Goal: Task Accomplishment & Management: Use online tool/utility

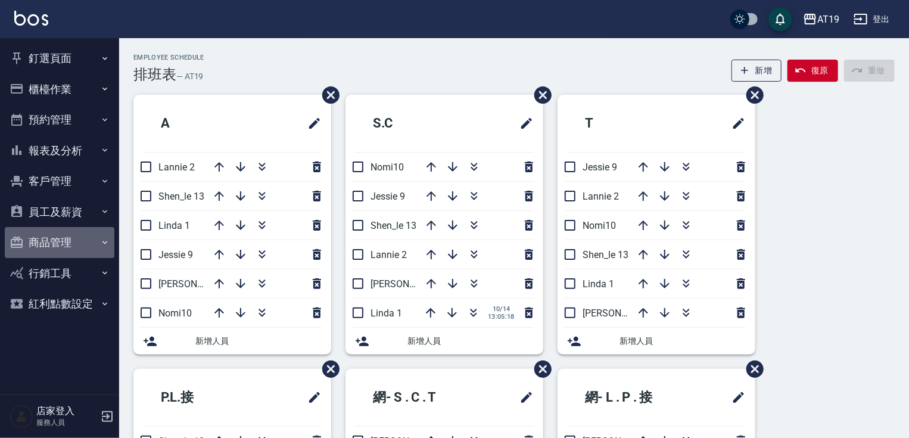
click at [69, 241] on button "商品管理" at bounding box center [60, 242] width 110 height 31
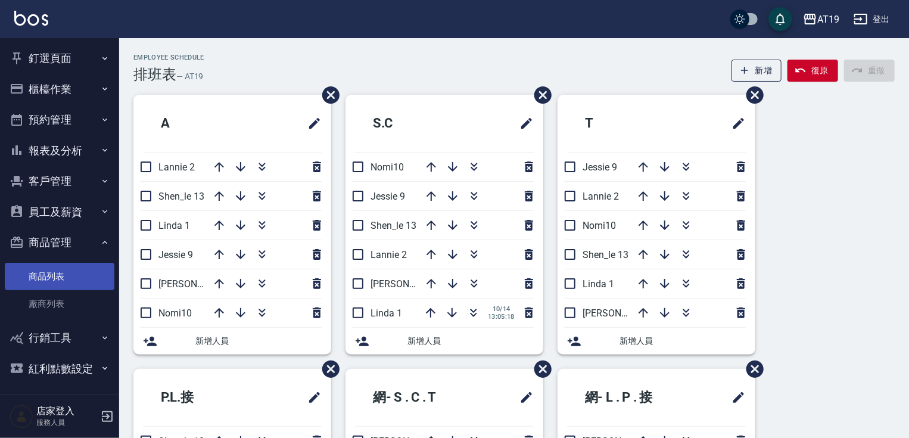
click at [56, 280] on link "商品列表" at bounding box center [60, 276] width 110 height 27
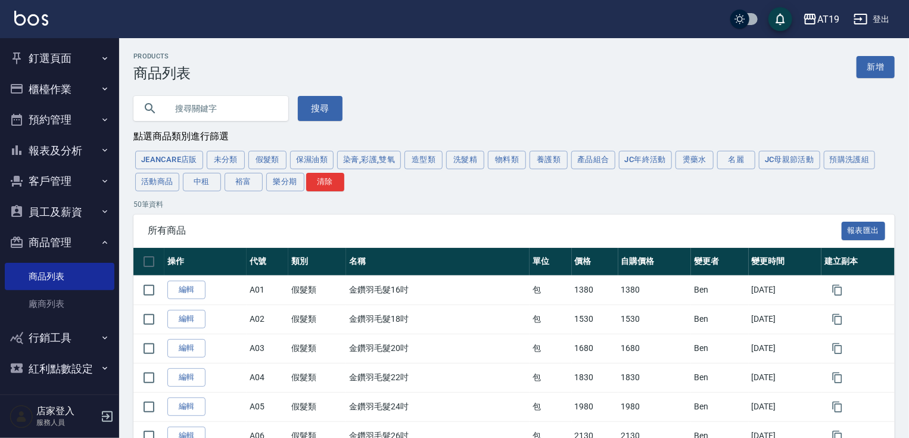
drag, startPoint x: 272, startPoint y: 156, endPoint x: 265, endPoint y: 160, distance: 8.0
click at [272, 156] on button "假髮類" at bounding box center [267, 160] width 38 height 18
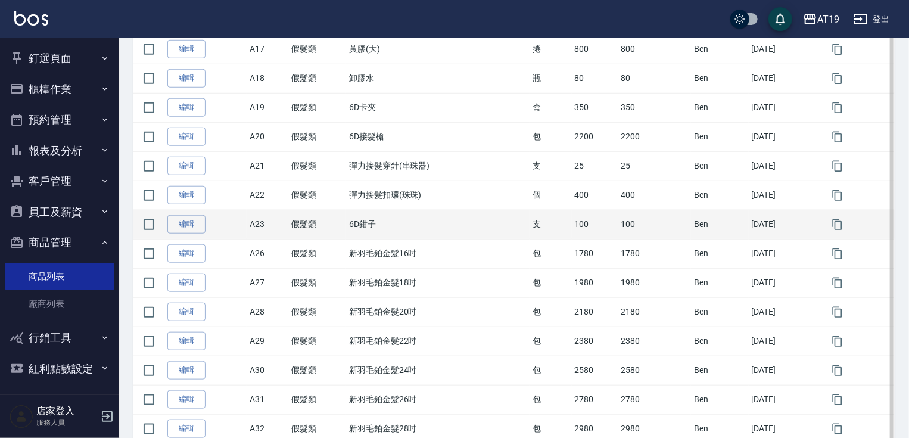
scroll to position [477, 0]
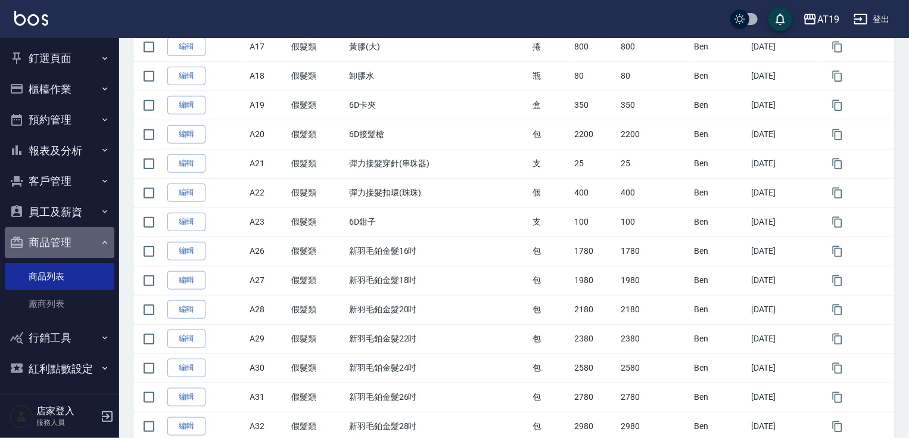
click at [79, 238] on button "商品管理" at bounding box center [60, 242] width 110 height 31
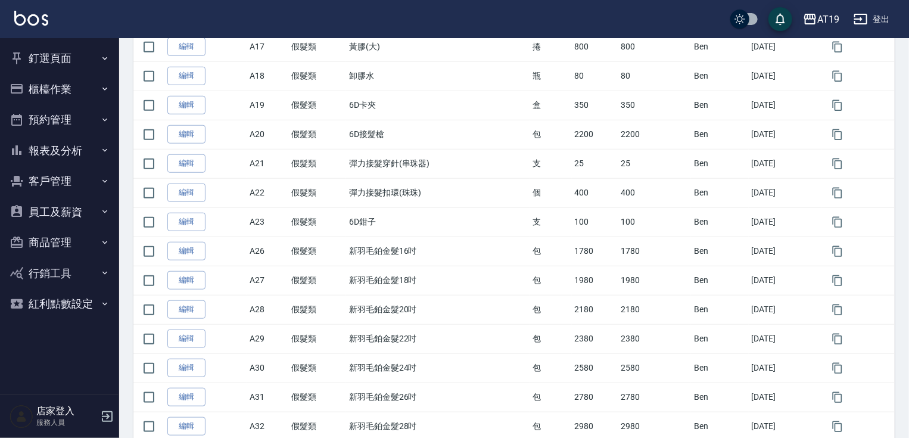
click at [67, 58] on button "釘選頁面" at bounding box center [60, 58] width 110 height 31
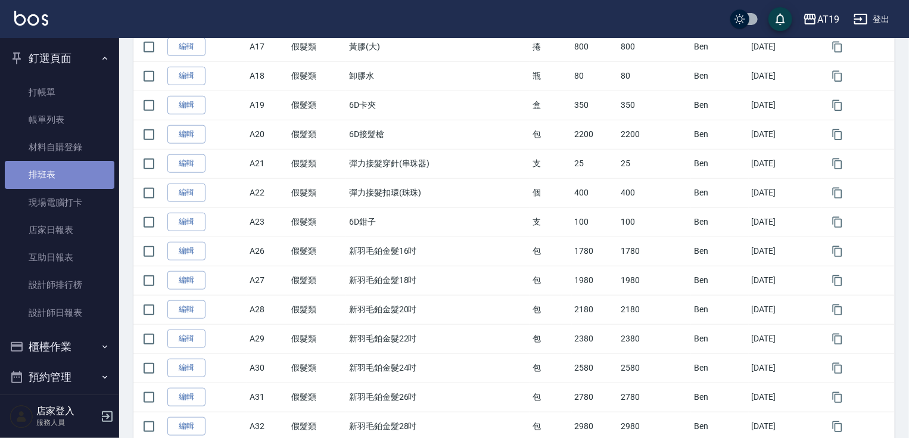
click at [71, 187] on link "排班表" at bounding box center [60, 174] width 110 height 27
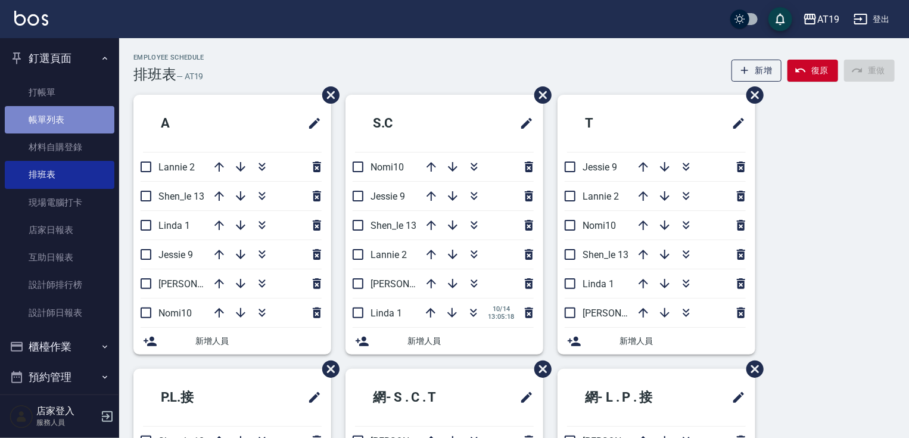
click at [60, 113] on link "帳單列表" at bounding box center [60, 119] width 110 height 27
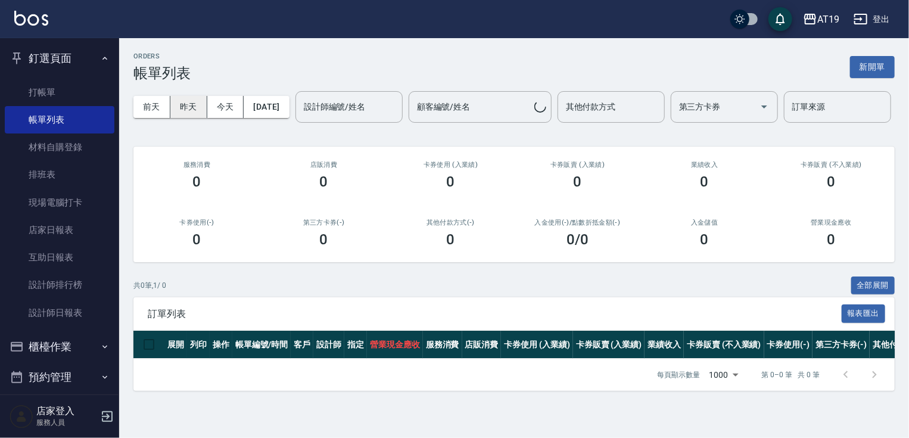
click at [179, 99] on button "昨天" at bounding box center [188, 107] width 37 height 22
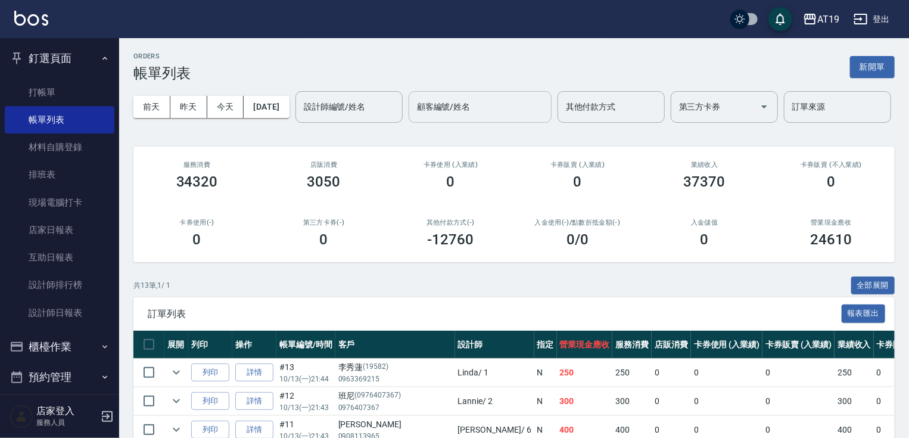
click at [414, 117] on input "顧客編號/姓名" at bounding box center [480, 107] width 132 height 21
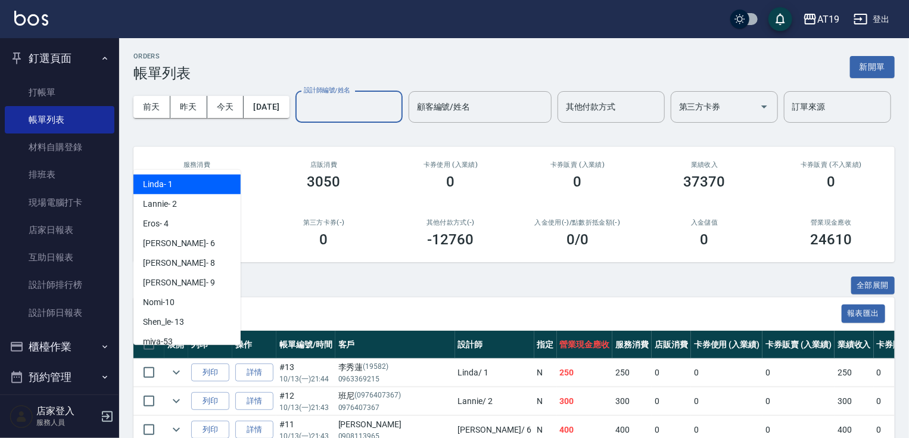
click at [301, 117] on input "設計師編號/姓名" at bounding box center [349, 107] width 97 height 21
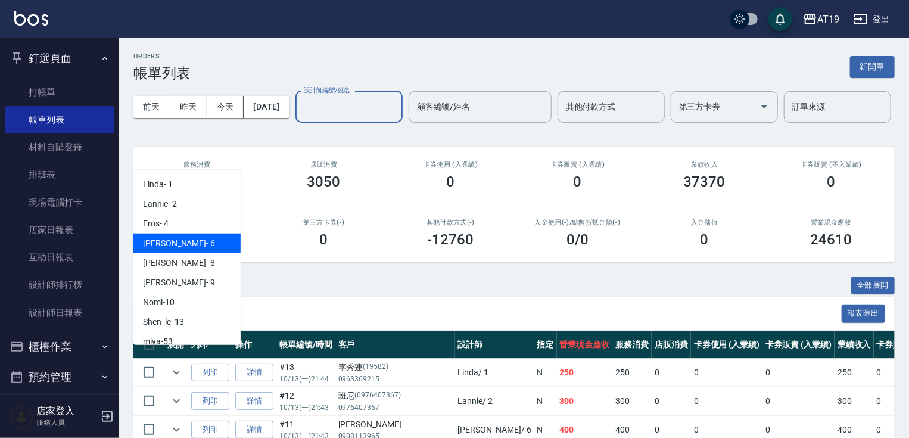
click at [200, 245] on div "[PERSON_NAME] - 6" at bounding box center [186, 244] width 107 height 20
type input "[PERSON_NAME]- 6"
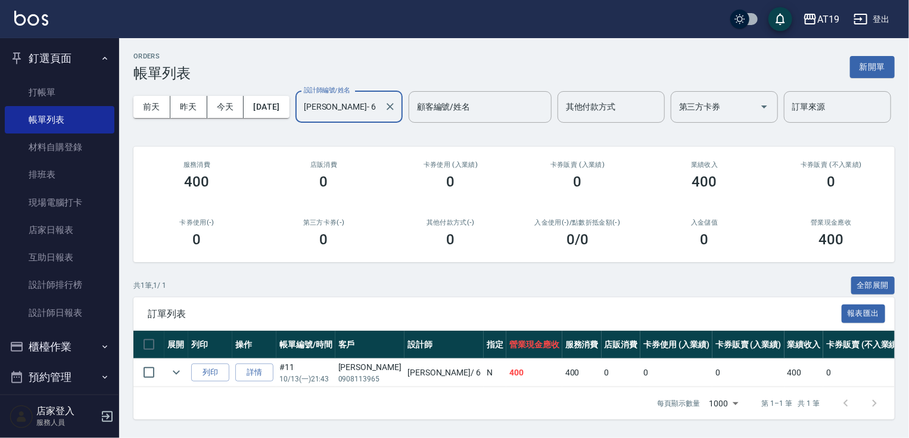
scroll to position [40, 0]
click at [760, 270] on div "ORDERS 帳單列表 新開單 前天 昨天 今天 [DATE] 設計師編號/姓名 [PERSON_NAME]- 6 設計師編號/姓名 顧客編號/姓名 顧客編號…" at bounding box center [514, 236] width 790 height 396
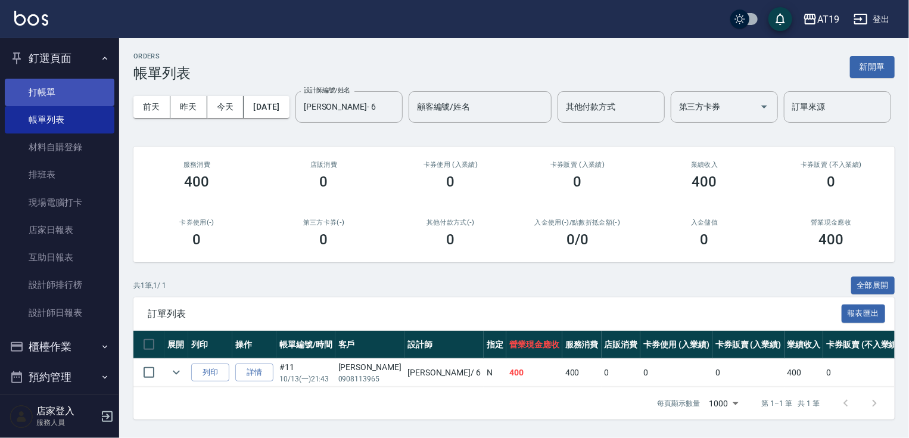
click at [51, 79] on link "打帳單" at bounding box center [60, 92] width 110 height 27
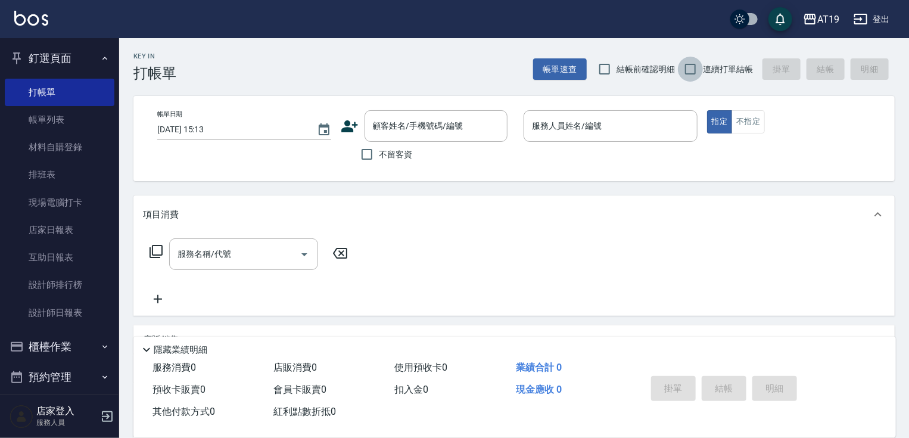
click at [689, 69] on input "連續打單結帳" at bounding box center [690, 69] width 25 height 25
checkbox input "true"
click at [609, 67] on input "結帳前確認明細" at bounding box center [604, 69] width 25 height 25
checkbox input "true"
